Goal: Task Accomplishment & Management: Manage account settings

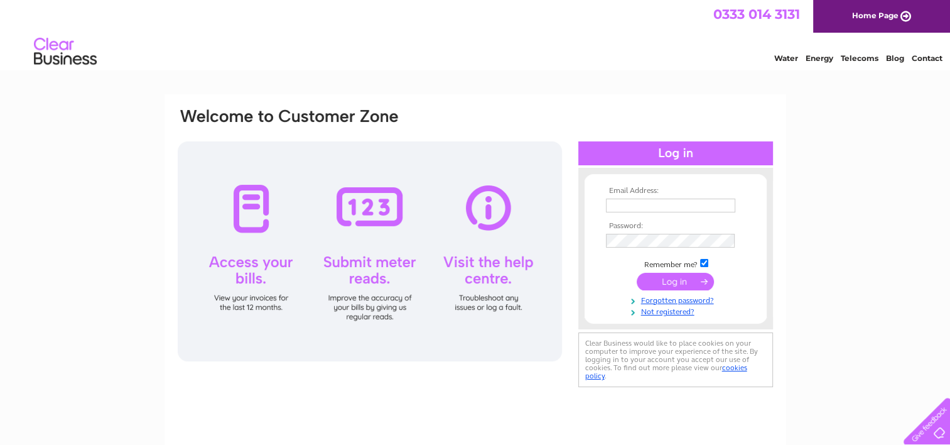
type input "[EMAIL_ADDRESS][DOMAIN_NAME]"
click at [666, 281] on input "submit" at bounding box center [675, 282] width 77 height 18
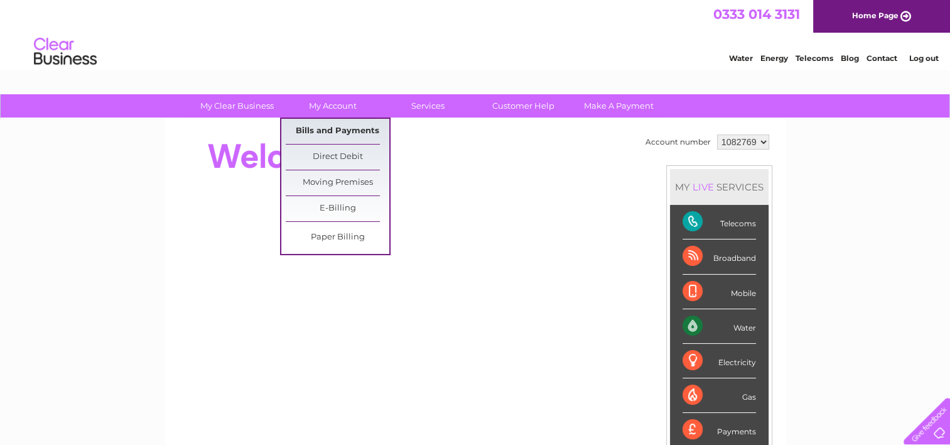
click at [336, 131] on link "Bills and Payments" at bounding box center [338, 131] width 104 height 25
click at [336, 130] on link "Bills and Payments" at bounding box center [338, 131] width 104 height 25
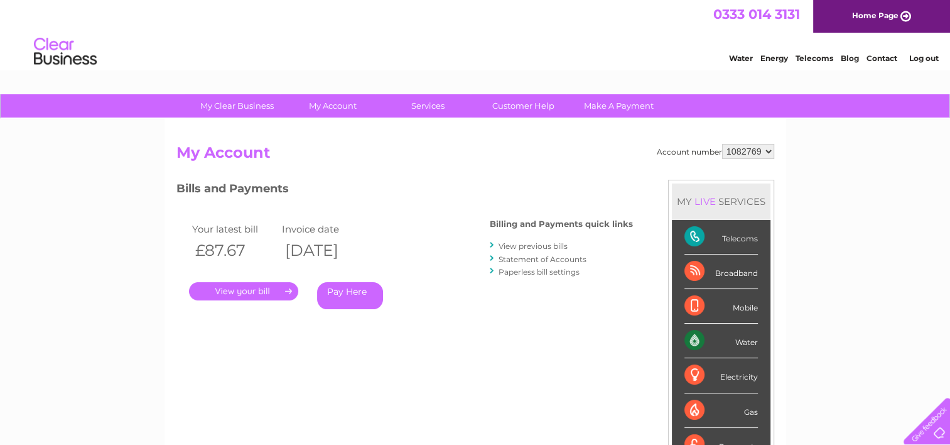
click at [523, 242] on link "View previous bills" at bounding box center [533, 245] width 69 height 9
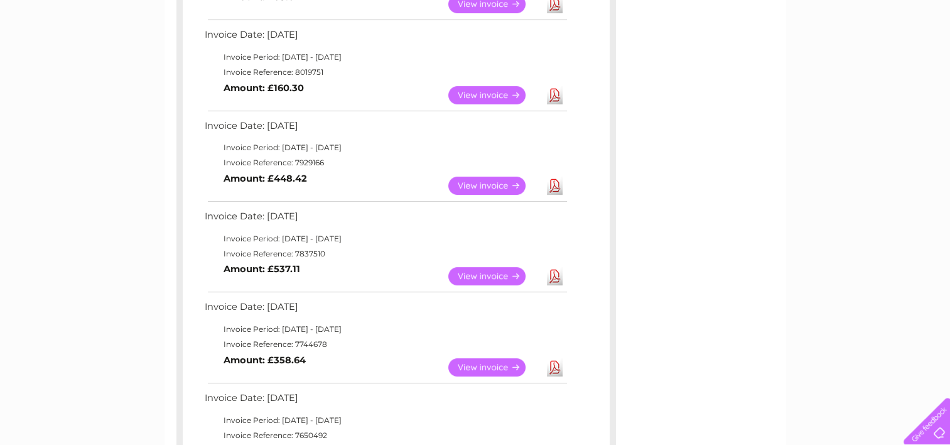
scroll to position [404, 0]
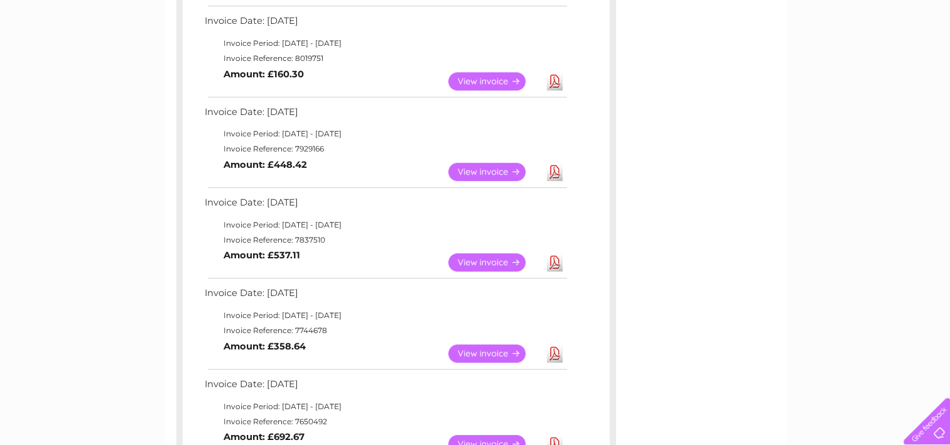
click at [493, 175] on link "View" at bounding box center [494, 172] width 92 height 18
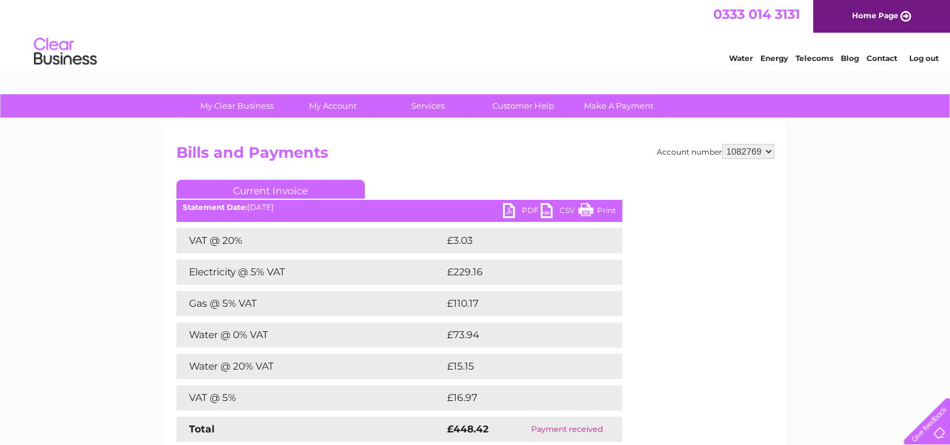
click at [508, 211] on link "PDF" at bounding box center [522, 212] width 38 height 18
